Goal: Navigation & Orientation: Go to known website

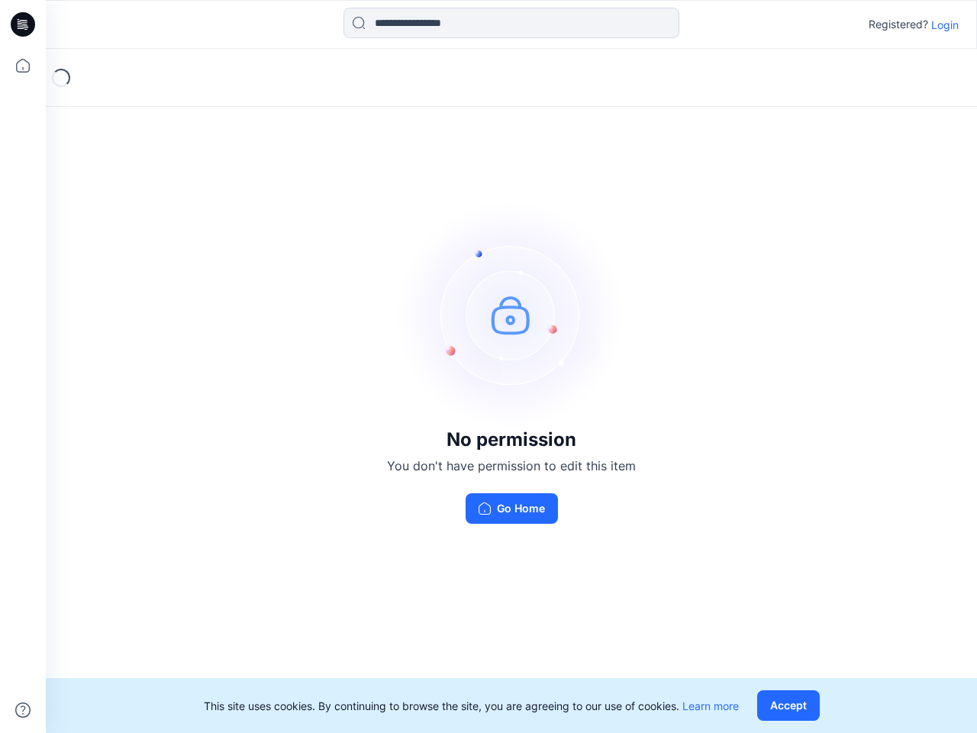
click at [489, 366] on img at bounding box center [511, 314] width 229 height 229
click at [24, 24] on icon at bounding box center [25, 24] width 6 height 1
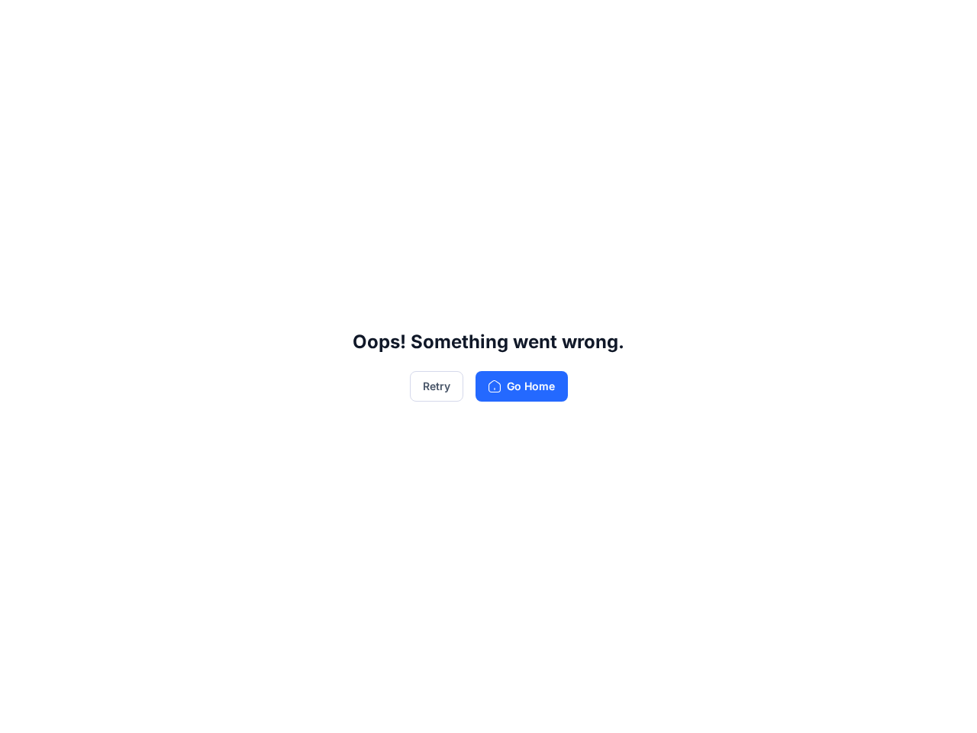
click at [23, 66] on div "Oops! Something went wrong. Retry Go Home" at bounding box center [488, 366] width 977 height 733
click at [23, 710] on div "Oops! Something went wrong. Retry Go Home" at bounding box center [488, 366] width 977 height 733
click at [512, 23] on div "Oops! Something went wrong. Retry Go Home" at bounding box center [488, 366] width 977 height 733
click at [945, 24] on div "Oops! Something went wrong. Retry Go Home" at bounding box center [488, 366] width 977 height 733
click at [792, 706] on div "Oops! Something went wrong. Retry Go Home" at bounding box center [488, 366] width 977 height 733
